Goal: Find specific page/section: Find specific page/section

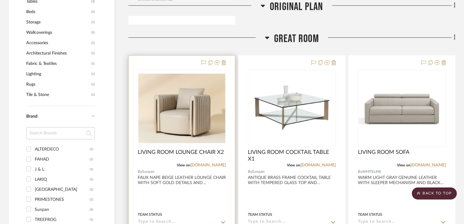
scroll to position [366, 0]
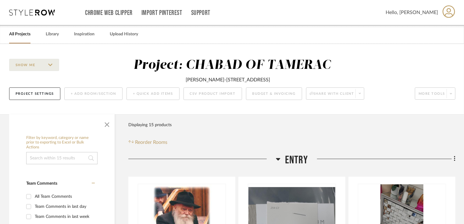
click at [24, 33] on link "All Projects" at bounding box center [19, 34] width 21 height 8
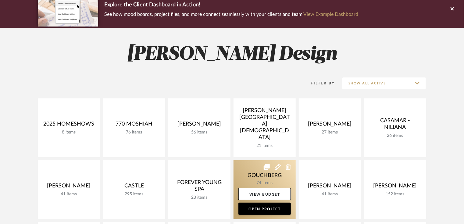
scroll to position [122, 0]
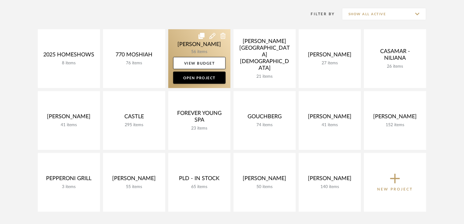
click at [202, 51] on link at bounding box center [199, 58] width 62 height 59
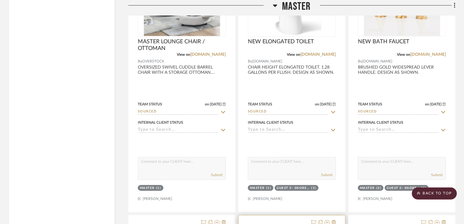
scroll to position [2173, 0]
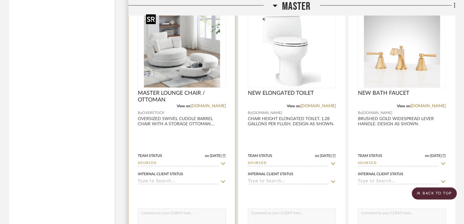
click at [0, 0] on img at bounding box center [0, 0] width 0 height 0
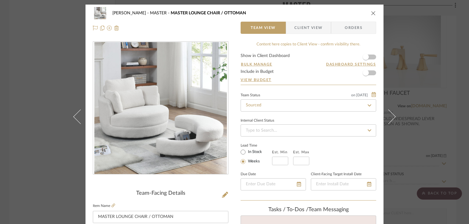
click at [373, 12] on icon "close" at bounding box center [373, 13] width 5 height 5
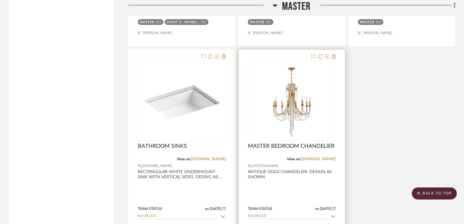
scroll to position [2783, 0]
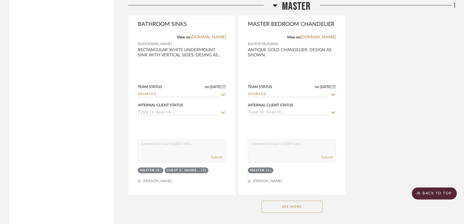
click at [292, 211] on button "See More" at bounding box center [292, 207] width 61 height 12
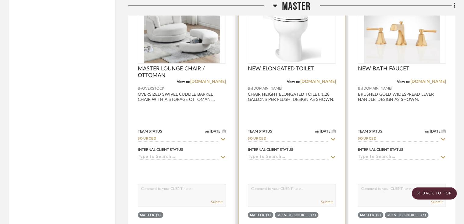
scroll to position [2099, 0]
